Goal: Task Accomplishment & Management: Manage account settings

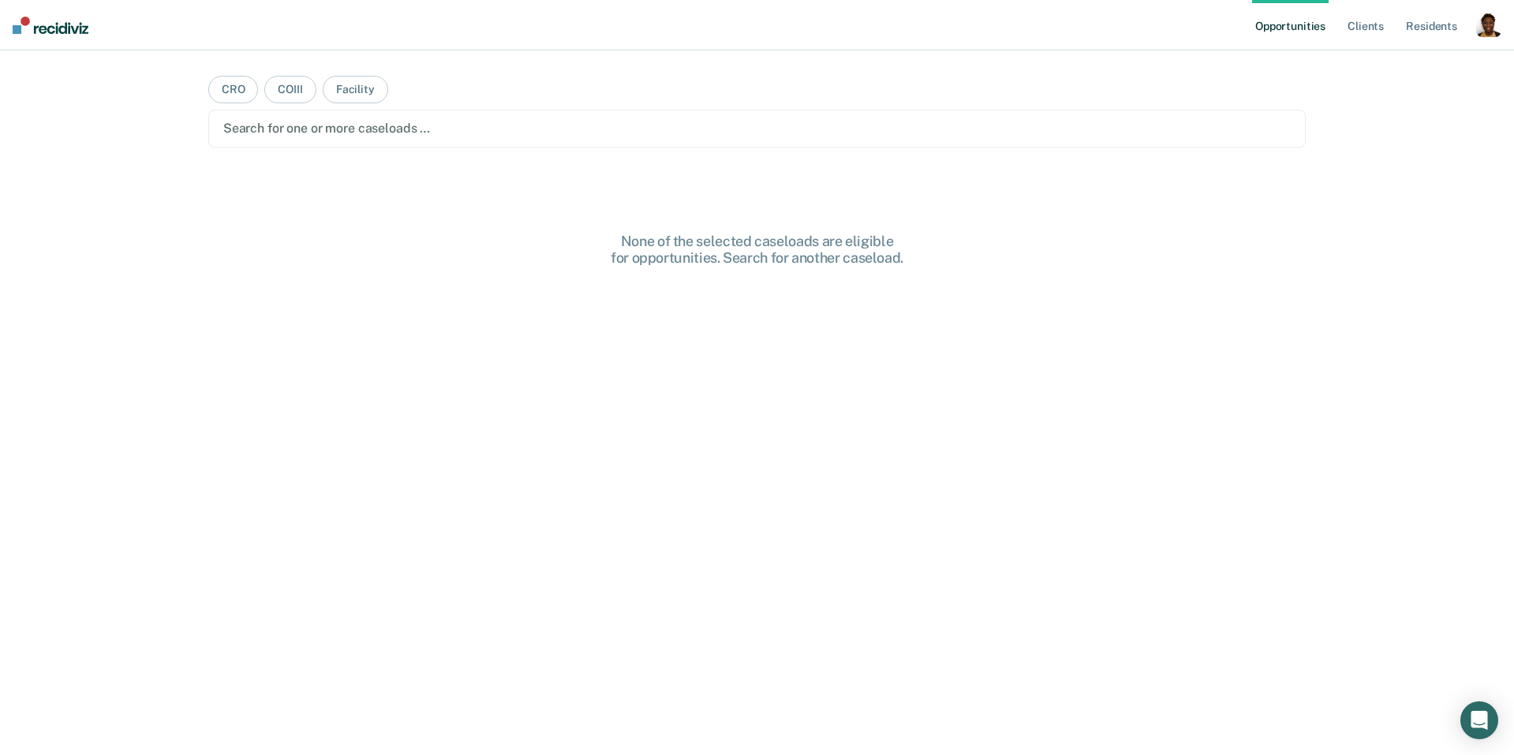
click at [1490, 35] on div "button" at bounding box center [1489, 24] width 25 height 25
click at [1372, 61] on link "Profile" at bounding box center [1425, 64] width 127 height 13
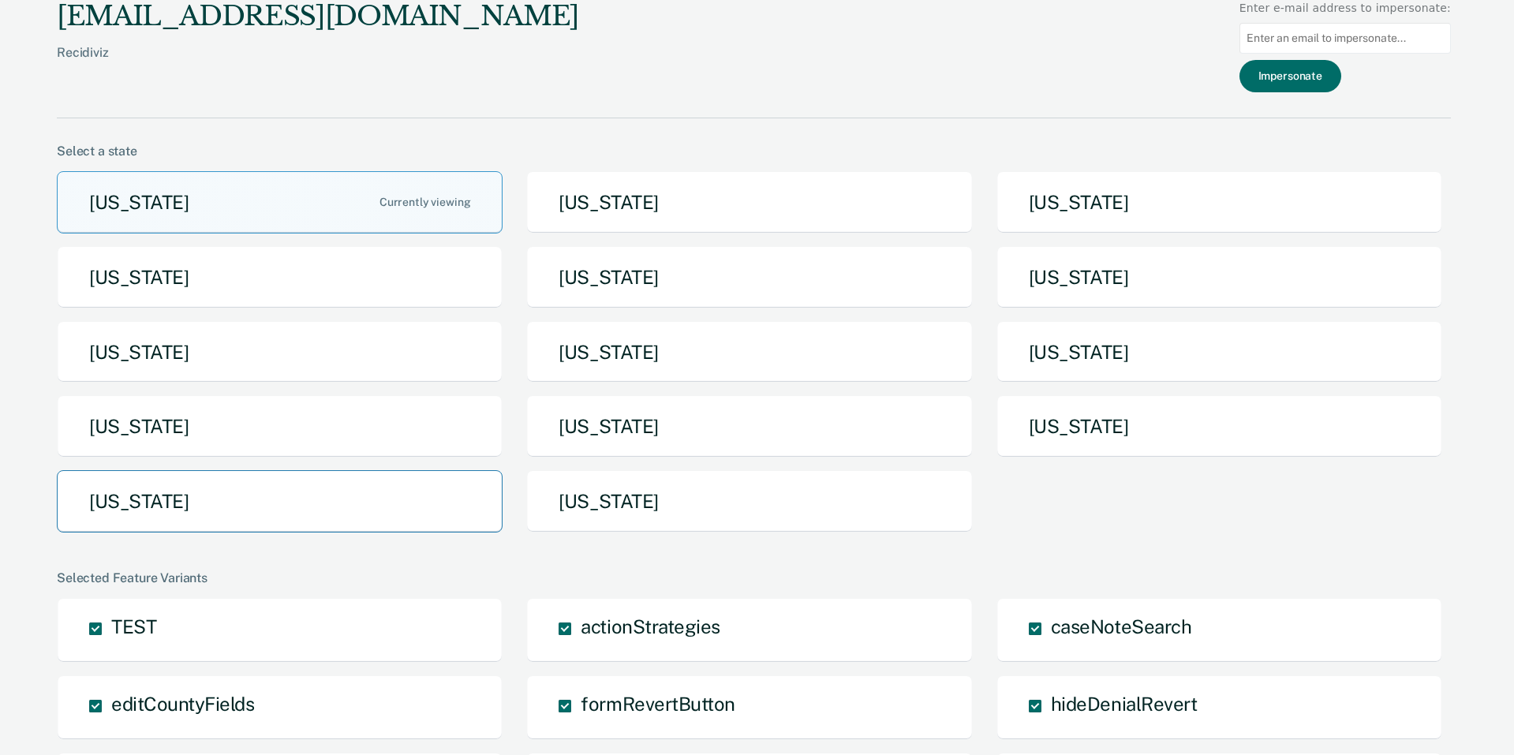
click at [343, 500] on button "Texas" at bounding box center [280, 501] width 446 height 62
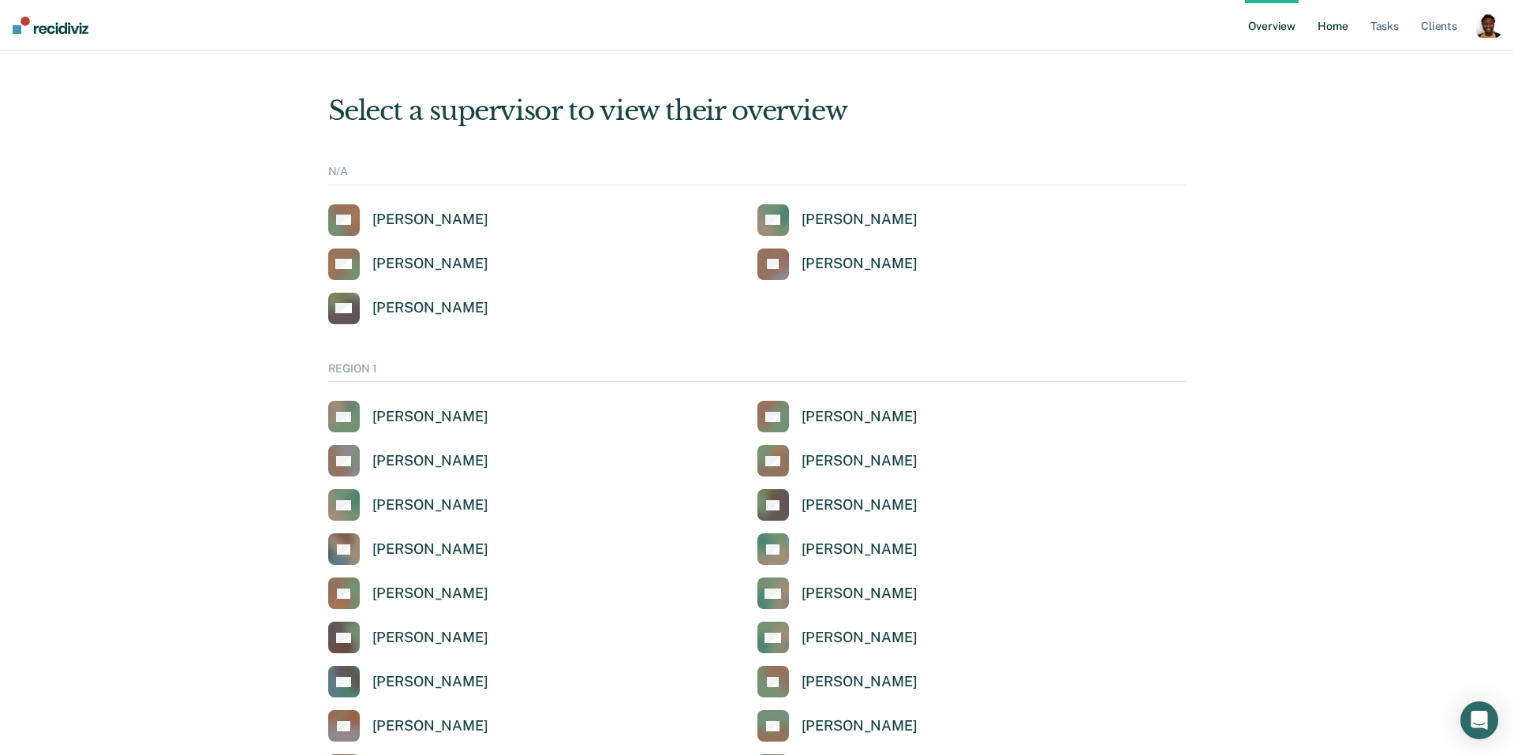
click at [1322, 26] on link "Home" at bounding box center [1333, 25] width 36 height 51
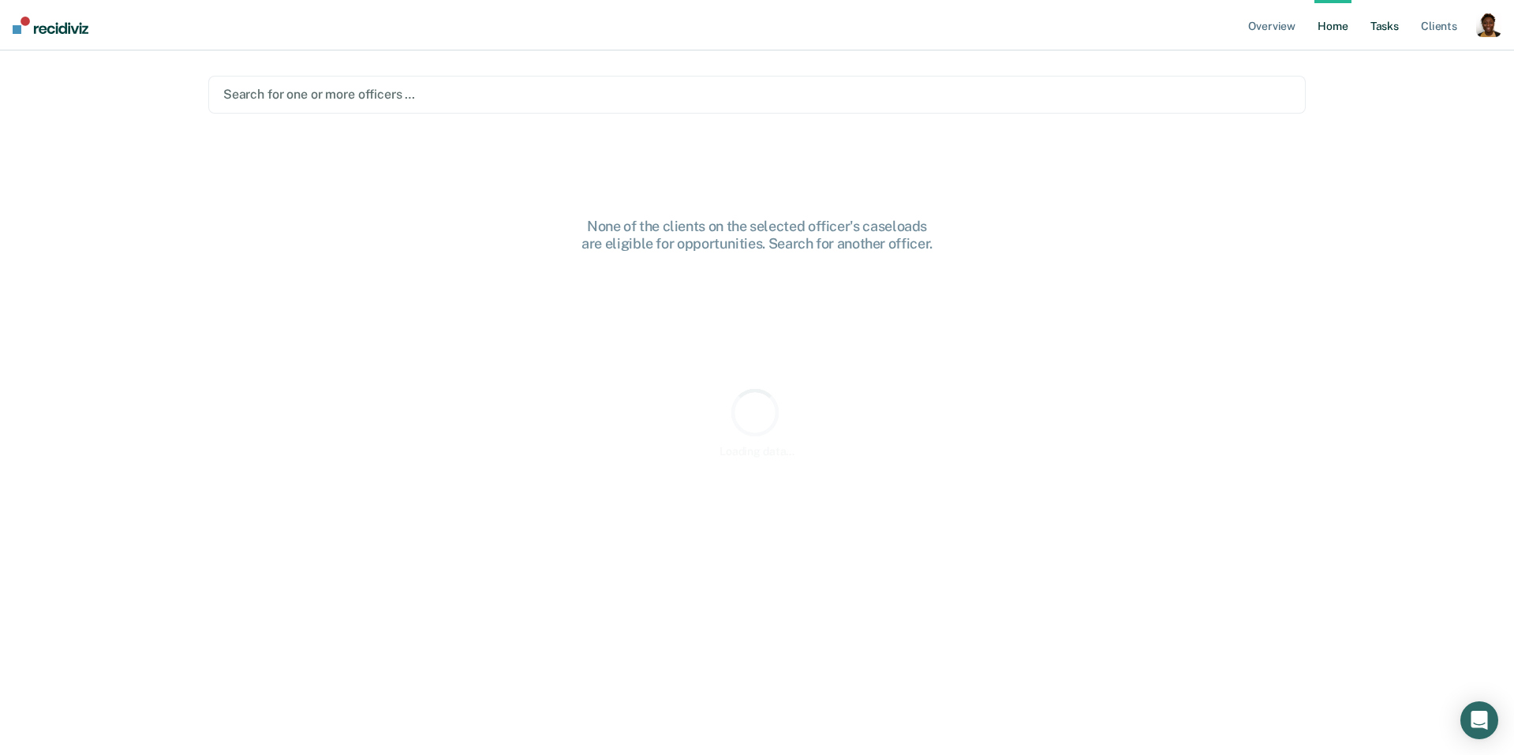
click at [1387, 27] on link "Tasks" at bounding box center [1385, 25] width 35 height 51
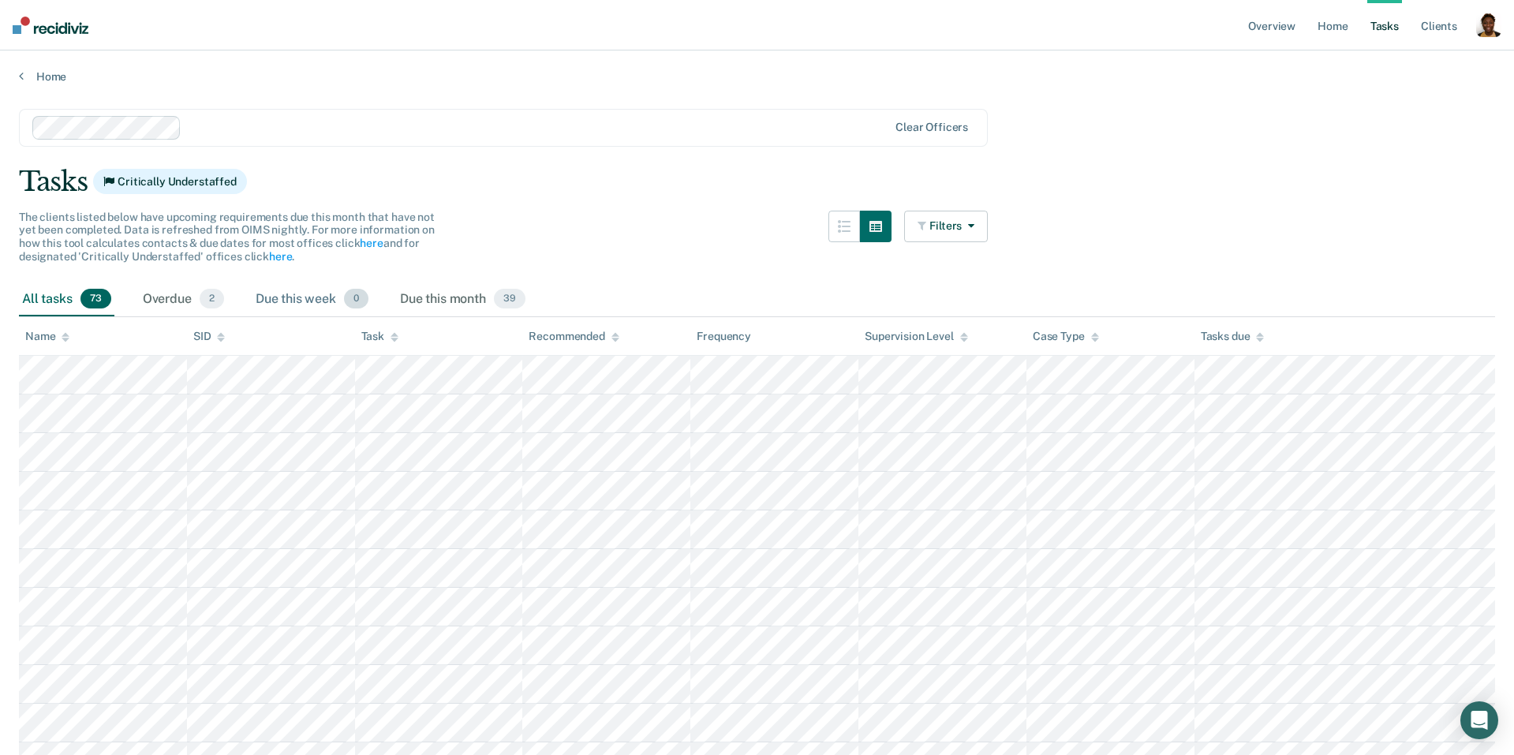
click at [305, 305] on div "Due this week 0" at bounding box center [312, 300] width 119 height 35
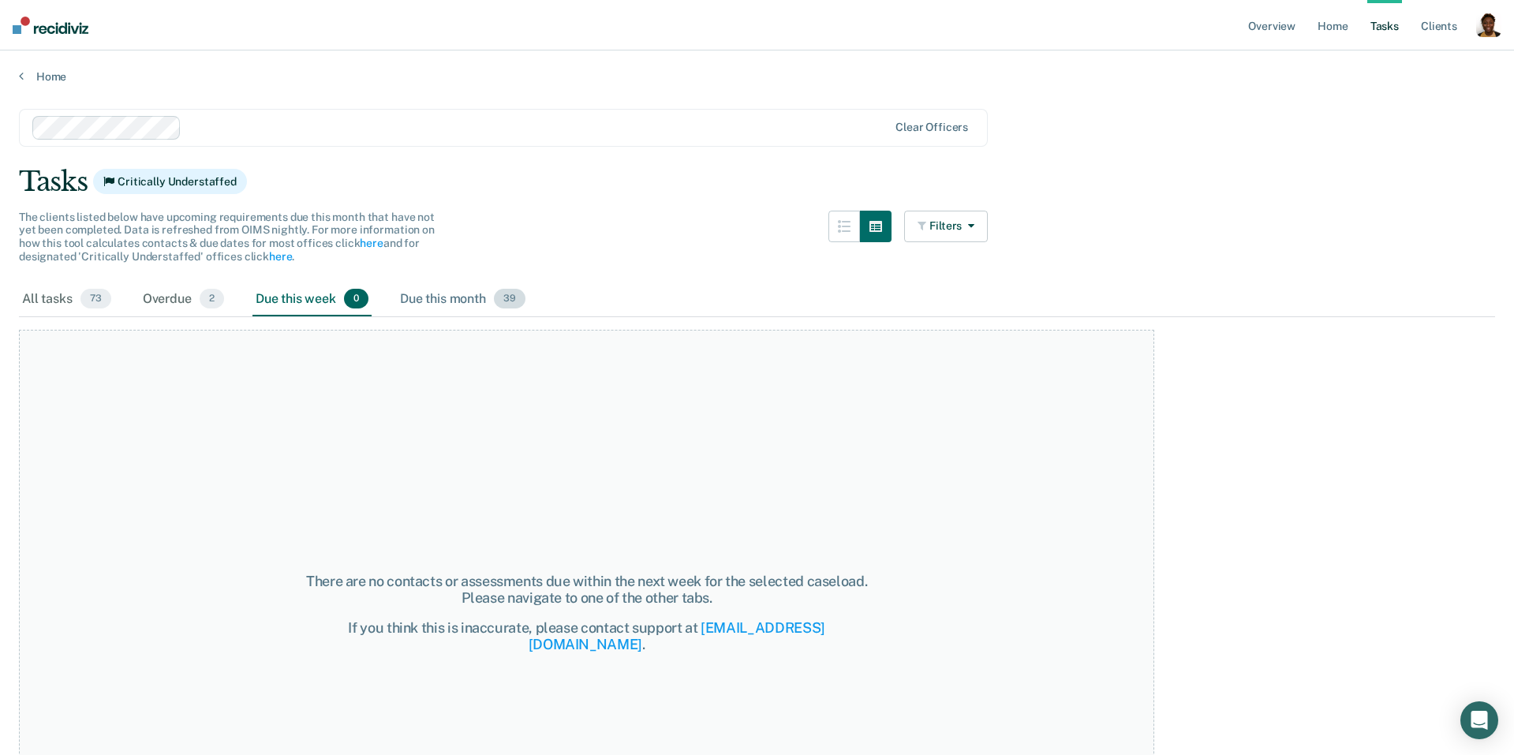
click at [445, 300] on div "Due this month 39" at bounding box center [463, 300] width 132 height 35
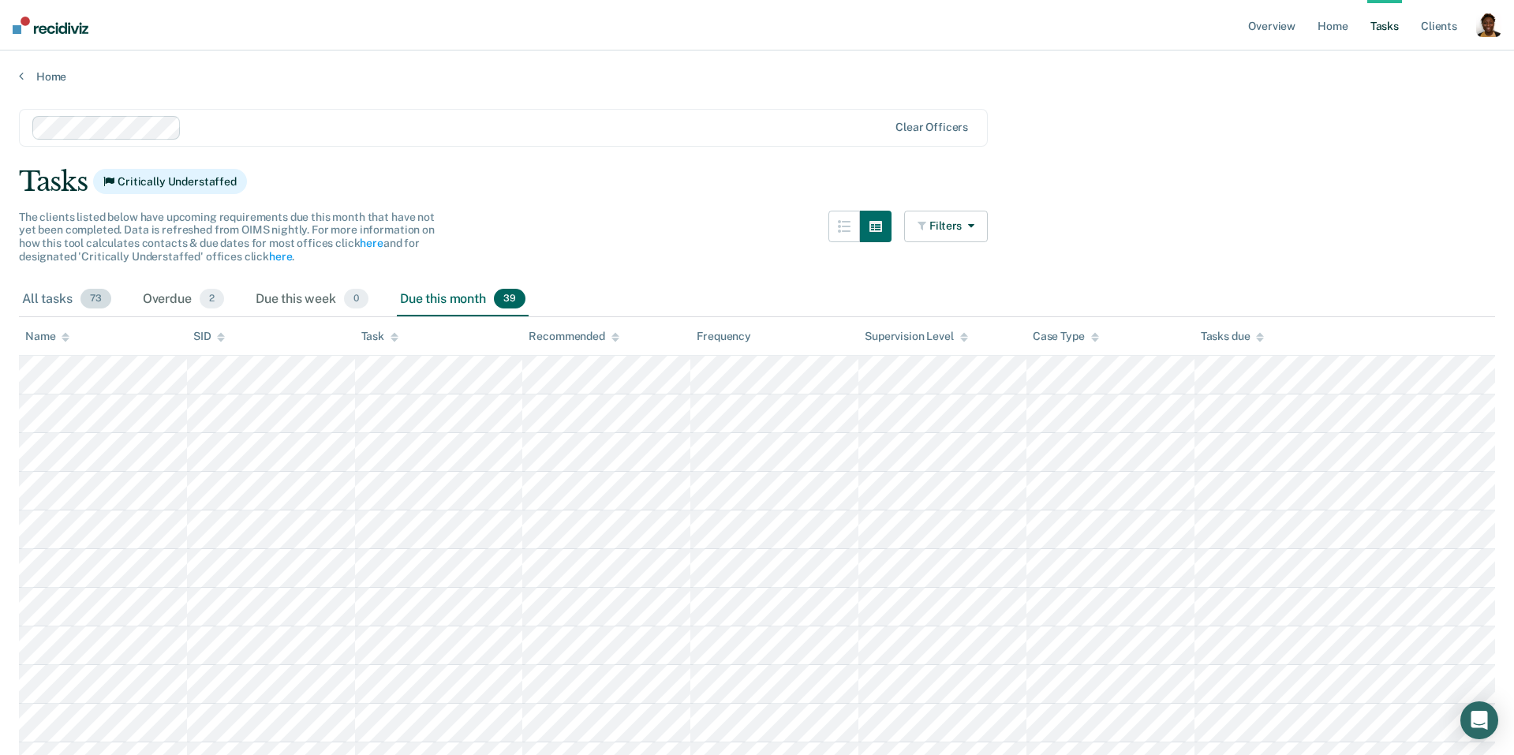
click at [51, 306] on div "All tasks 73" at bounding box center [66, 300] width 95 height 35
click at [1490, 30] on div "button" at bounding box center [1489, 24] width 25 height 25
click at [1419, 62] on link "Profile" at bounding box center [1425, 64] width 127 height 13
